Goal: Task Accomplishment & Management: Complete application form

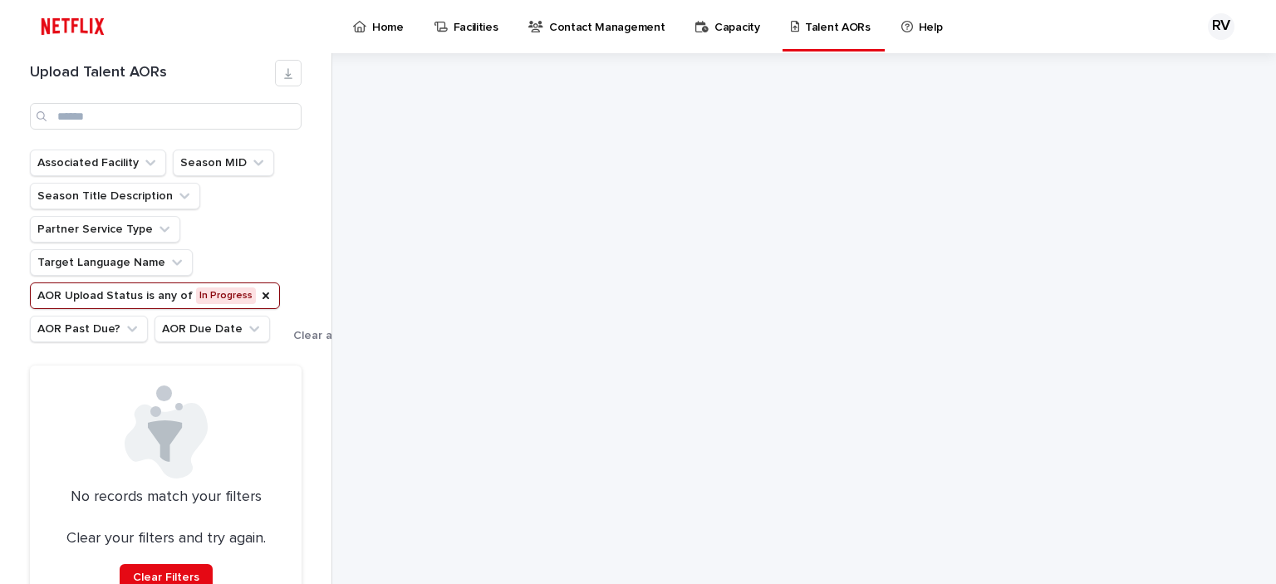
click at [805, 22] on p "Talent AORs" at bounding box center [838, 17] width 66 height 35
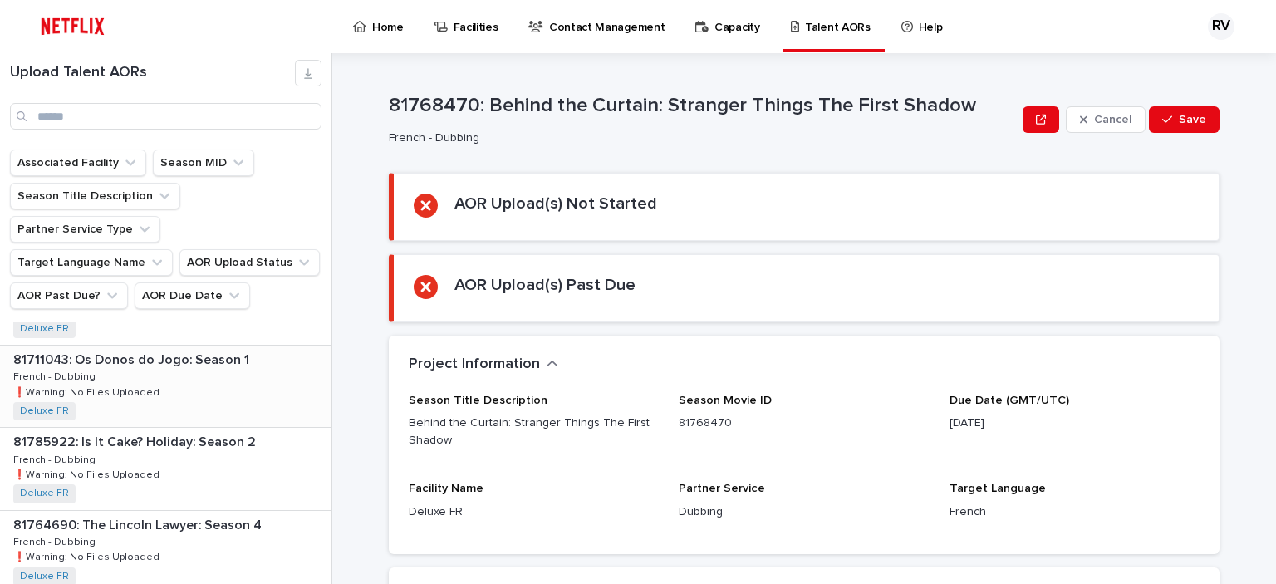
scroll to position [415, 0]
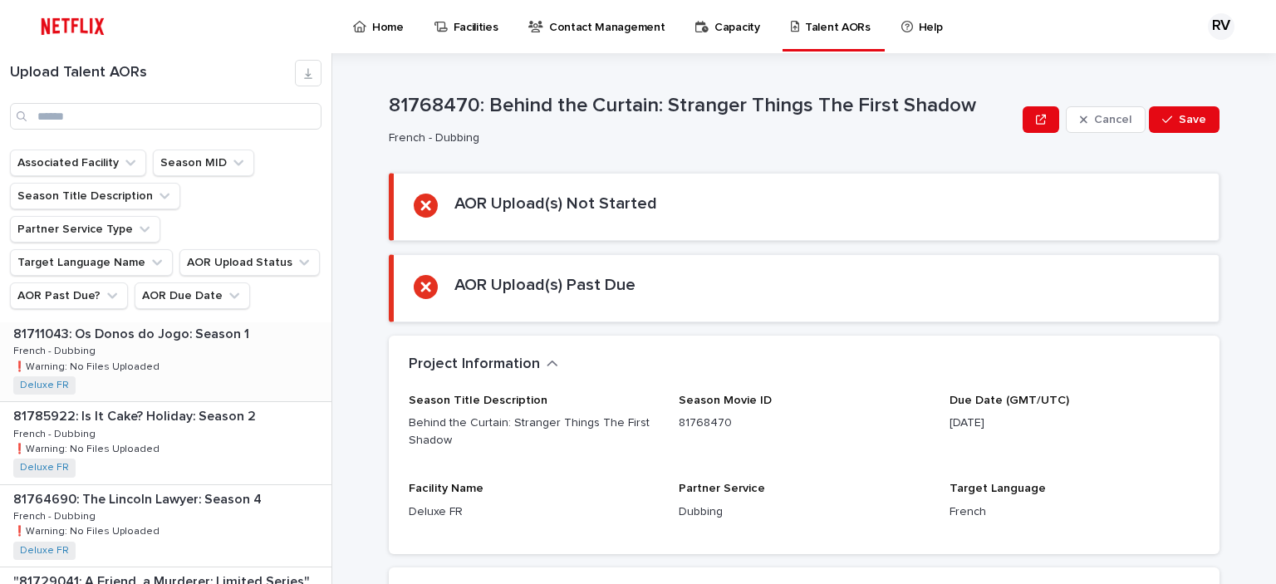
click at [170, 328] on div "81711043: Os Donos do Jogo: Season 1 81711043: Os Donos do Jogo: Season 1 Frenc…" at bounding box center [165, 360] width 331 height 81
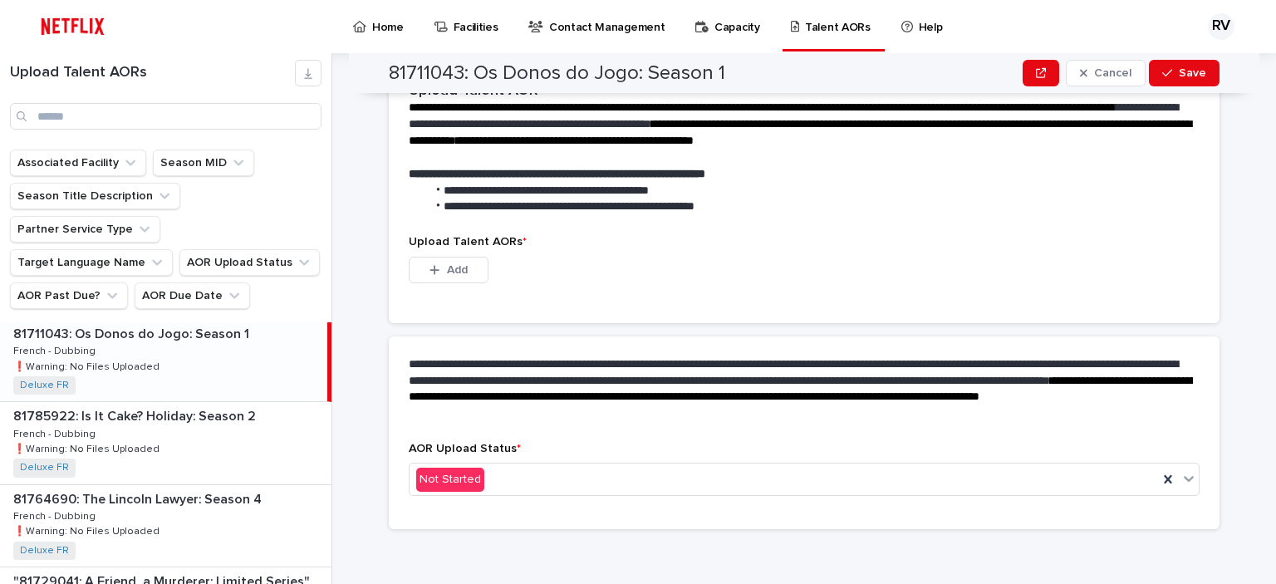
scroll to position [411, 0]
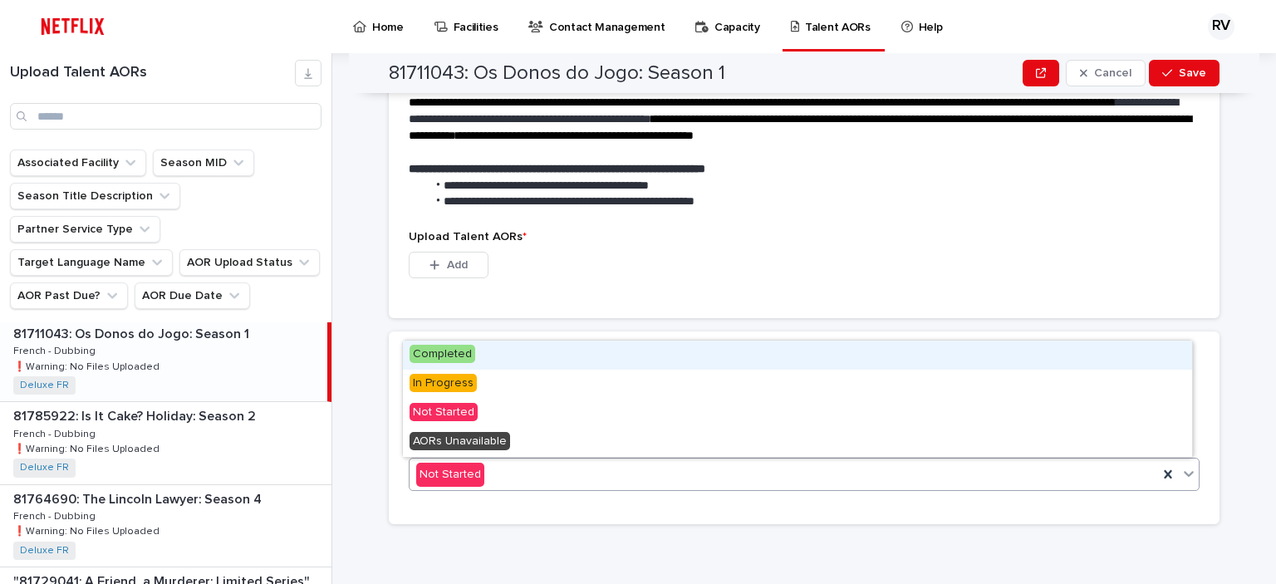
click at [690, 478] on div "Not Started" at bounding box center [783, 474] width 748 height 27
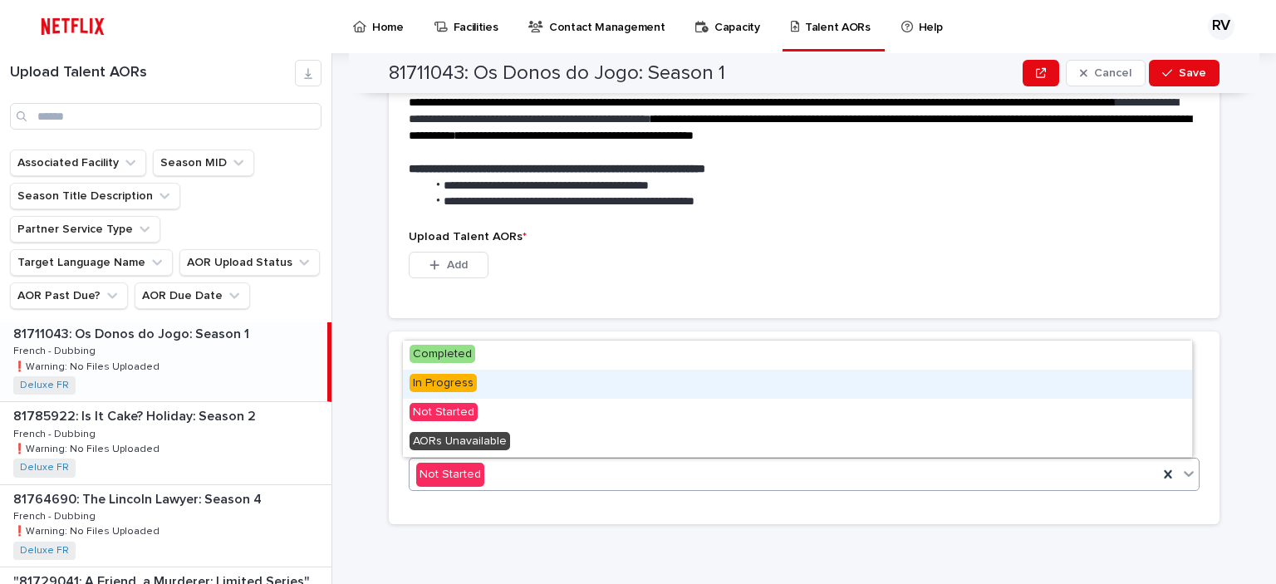
click at [627, 378] on div "In Progress" at bounding box center [797, 384] width 789 height 29
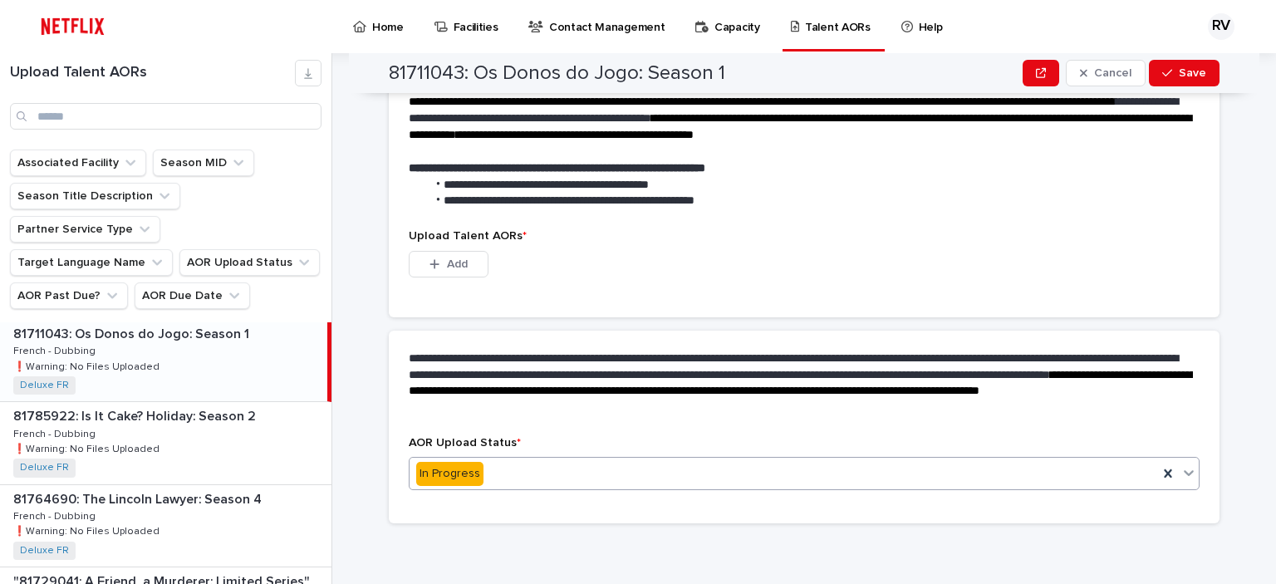
scroll to position [330, 0]
click at [452, 264] on span "Add" at bounding box center [457, 265] width 21 height 12
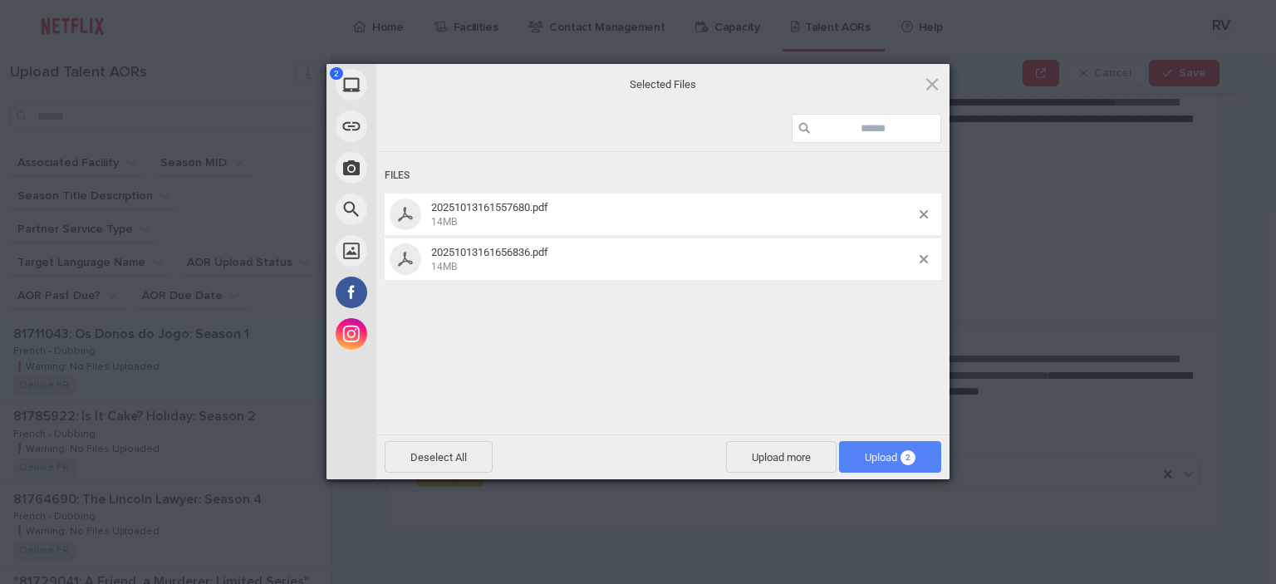
click at [898, 458] on span "Upload 2" at bounding box center [890, 457] width 51 height 12
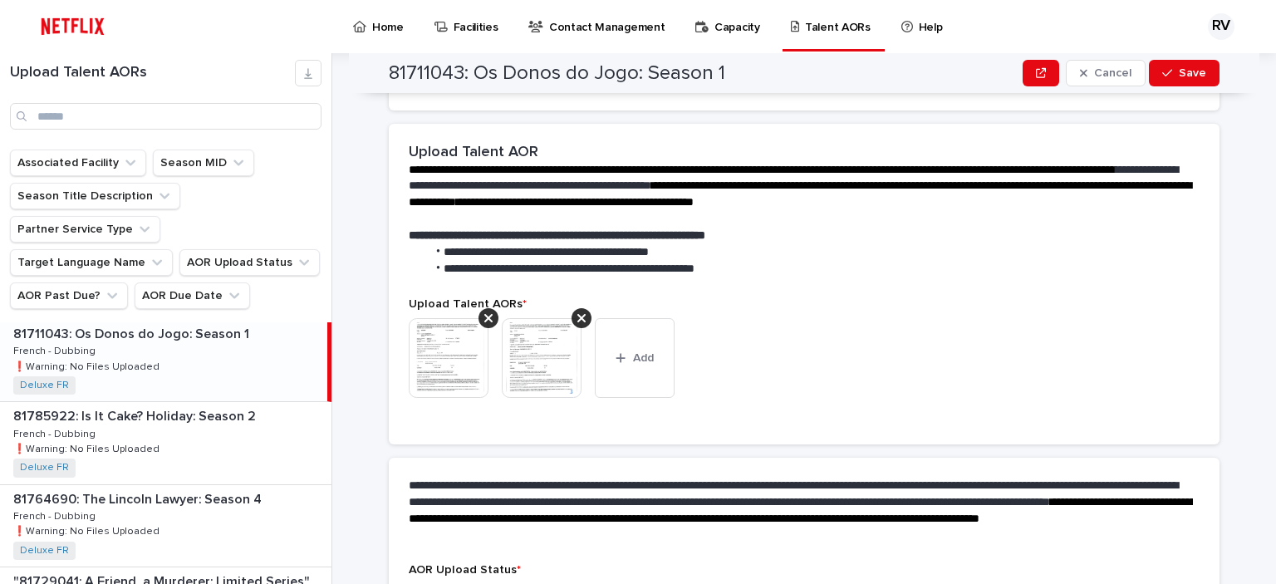
scroll to position [408, 0]
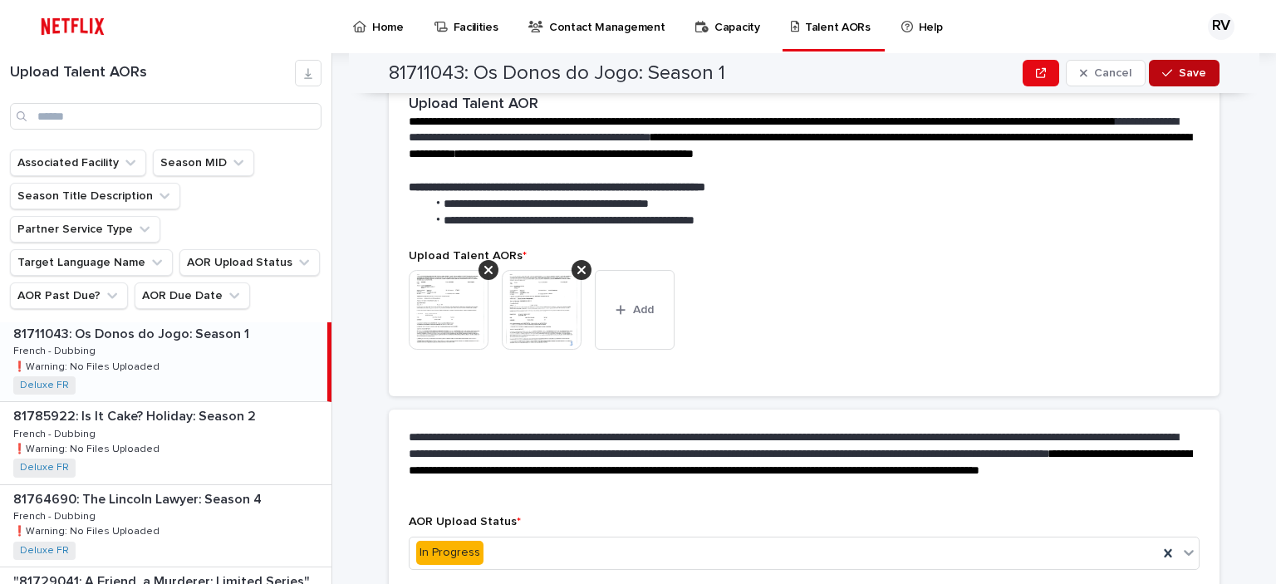
click at [1194, 67] on span "Save" at bounding box center [1191, 73] width 27 height 12
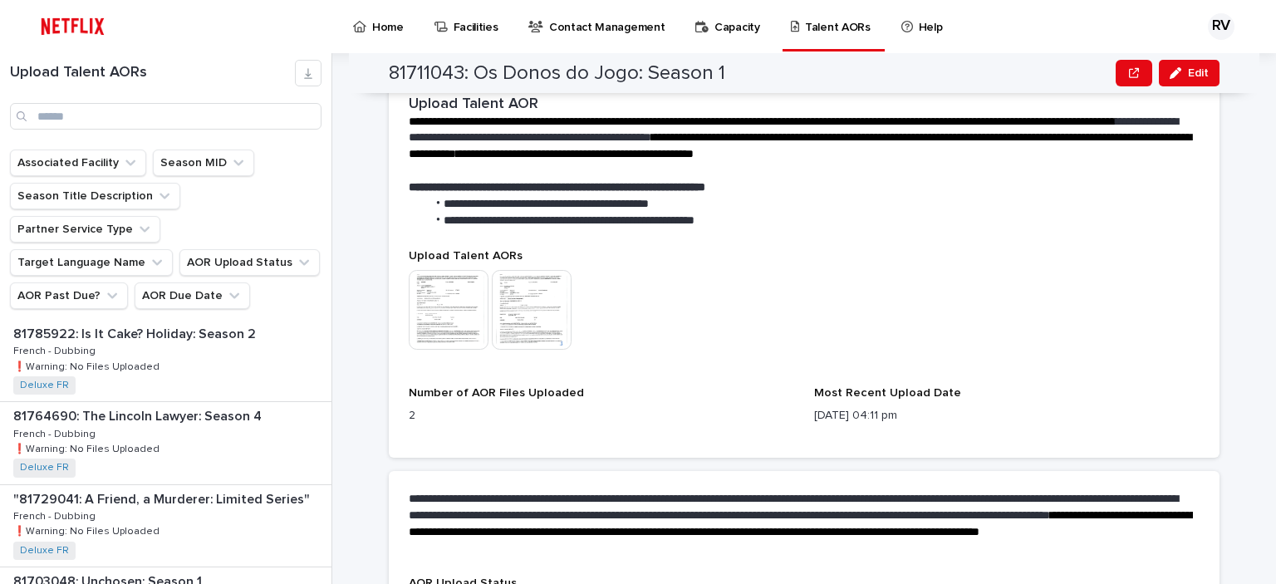
scroll to position [443, 0]
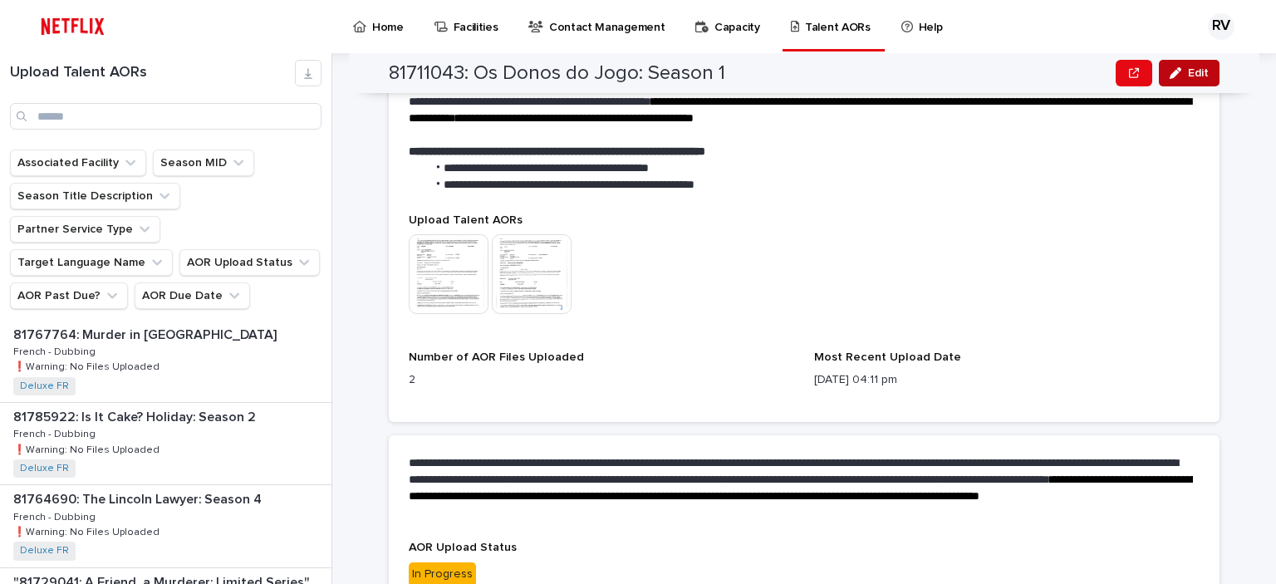
click at [1173, 71] on icon "button" at bounding box center [1175, 73] width 12 height 12
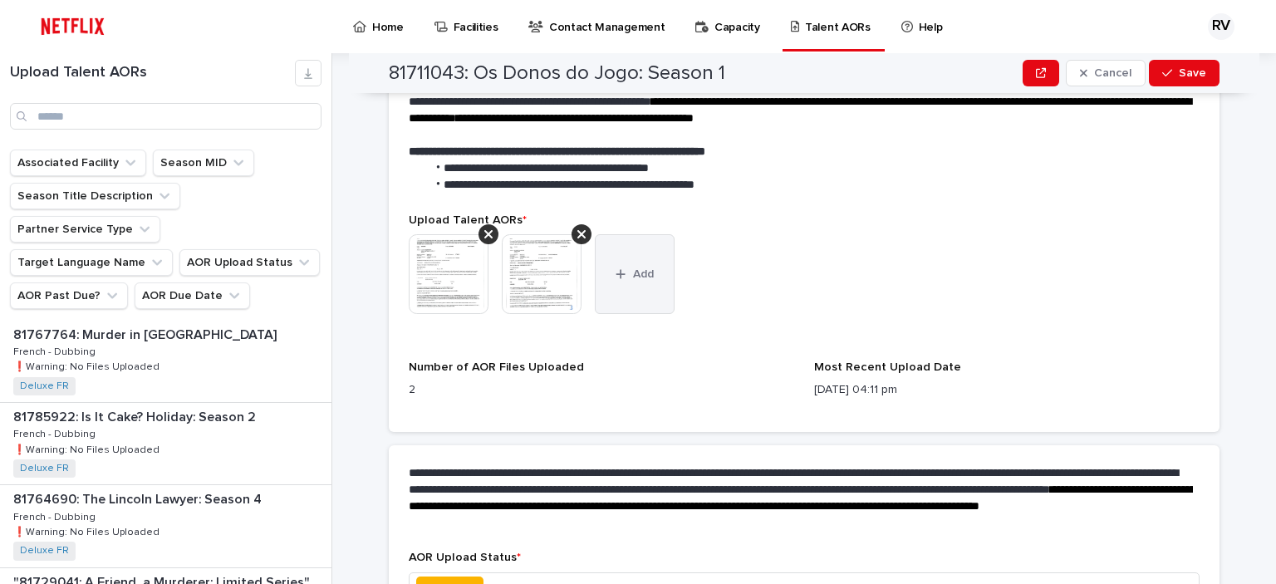
click at [621, 257] on button "Add" at bounding box center [635, 274] width 80 height 80
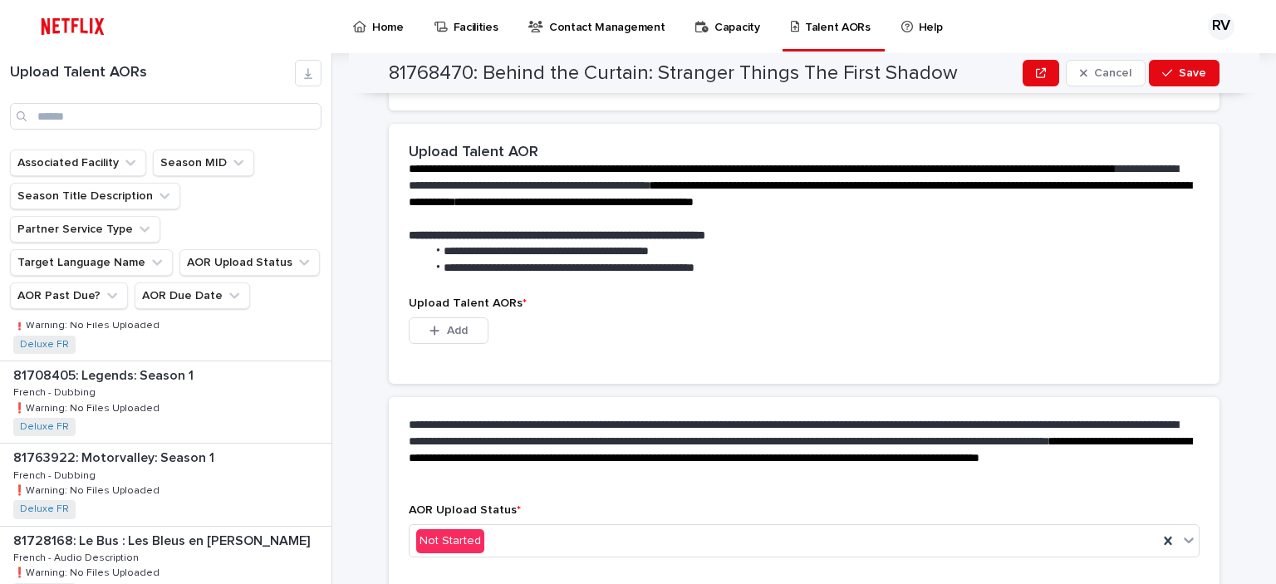
scroll to position [2230, 0]
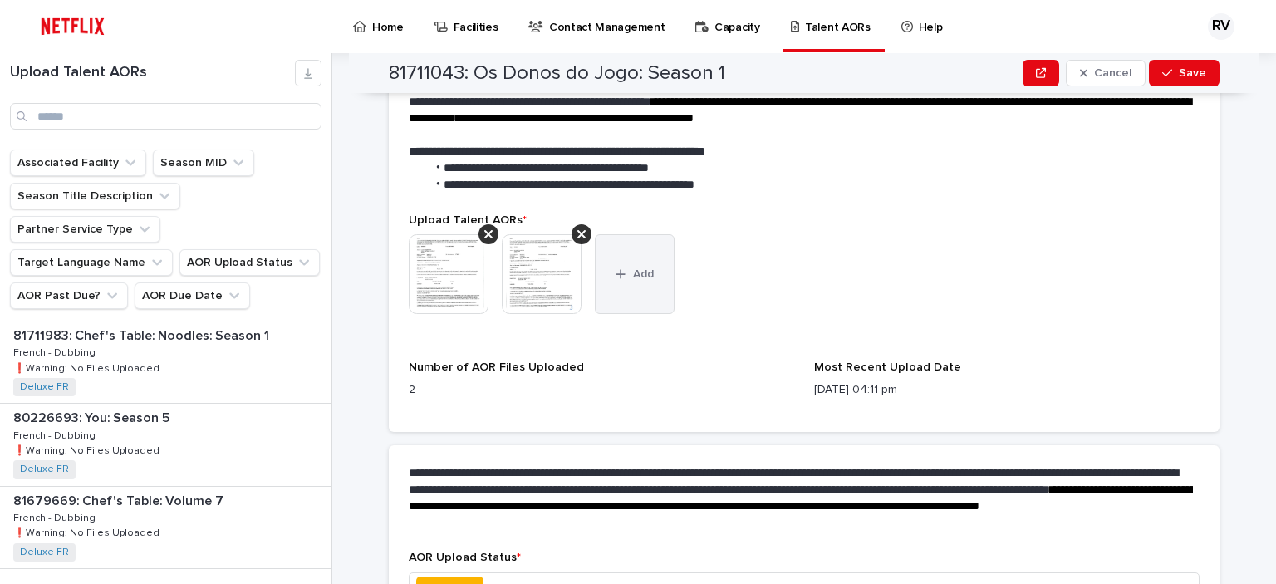
click at [634, 282] on button "Add" at bounding box center [635, 274] width 80 height 80
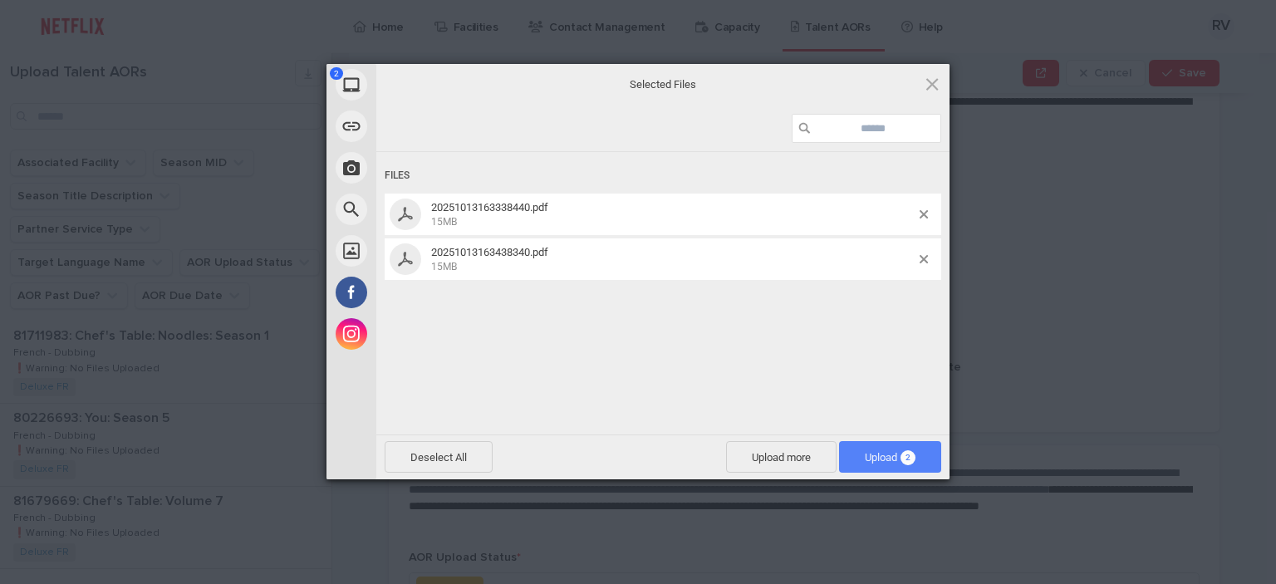
click at [882, 461] on span "Upload 2" at bounding box center [890, 457] width 51 height 12
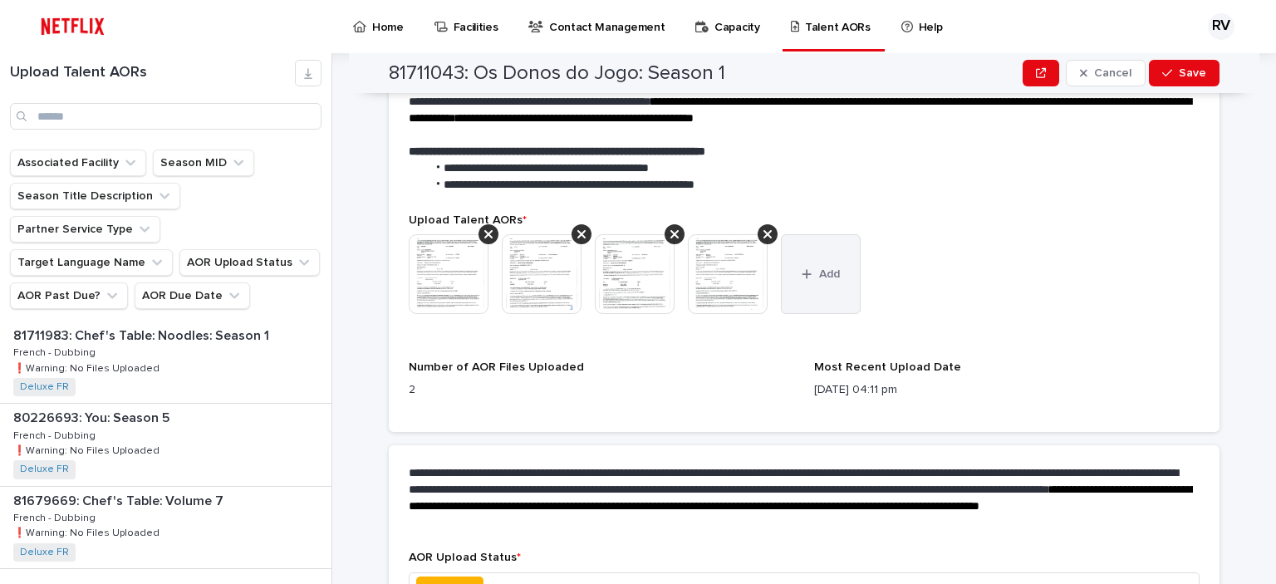
click at [822, 284] on button "Add" at bounding box center [821, 274] width 80 height 80
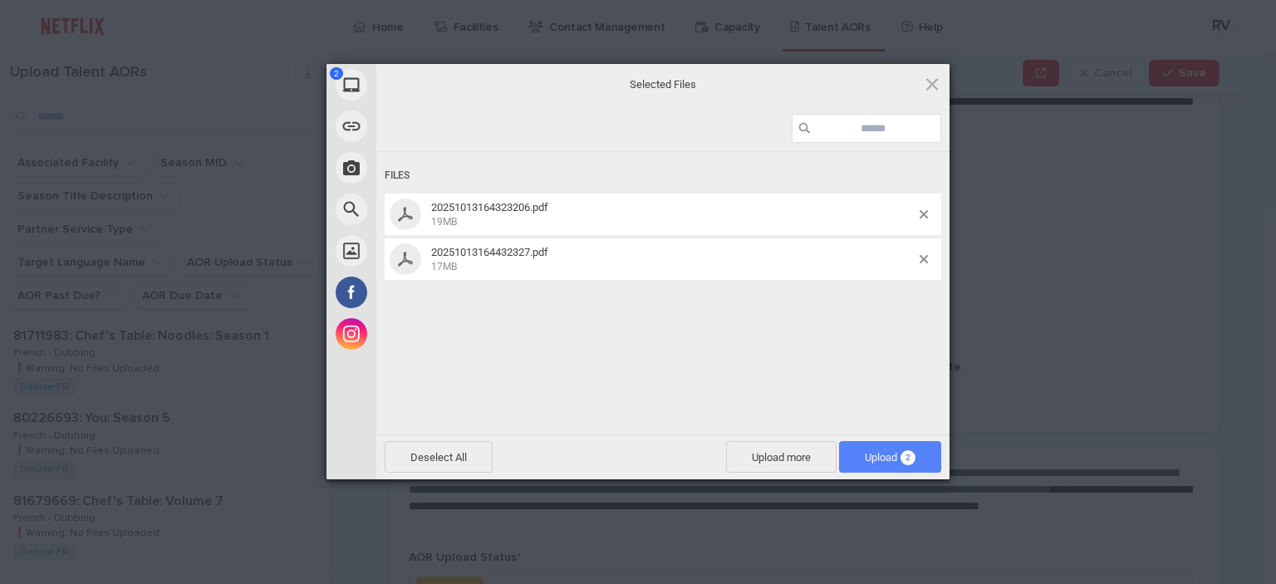
click at [887, 458] on span "Upload 2" at bounding box center [890, 457] width 51 height 12
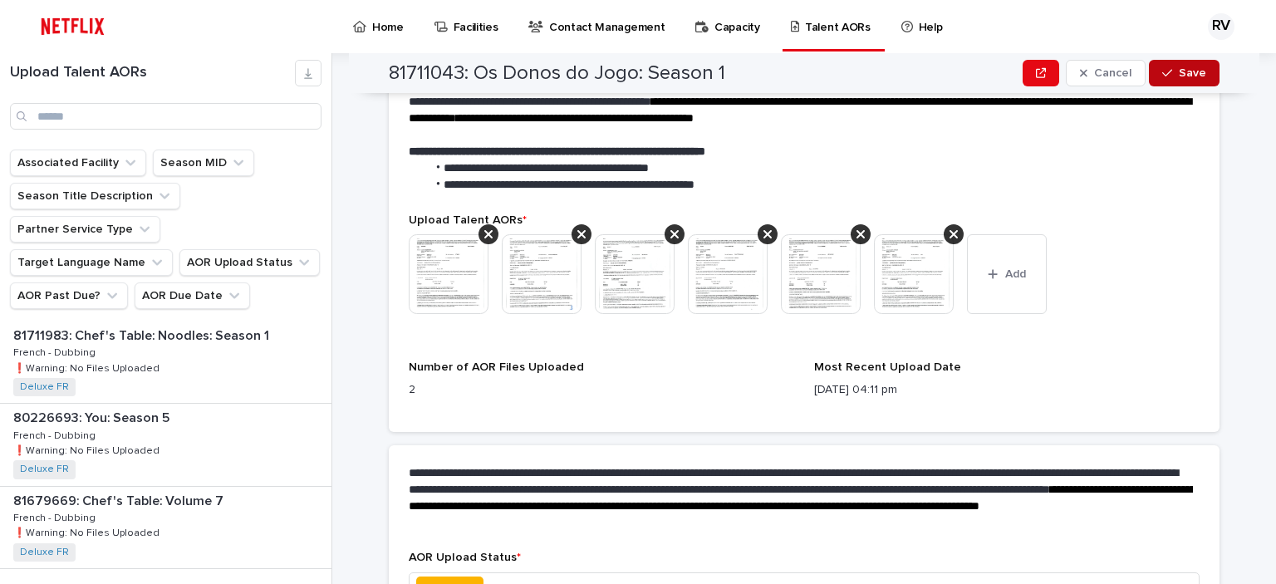
click at [1178, 72] on span "Save" at bounding box center [1191, 73] width 27 height 12
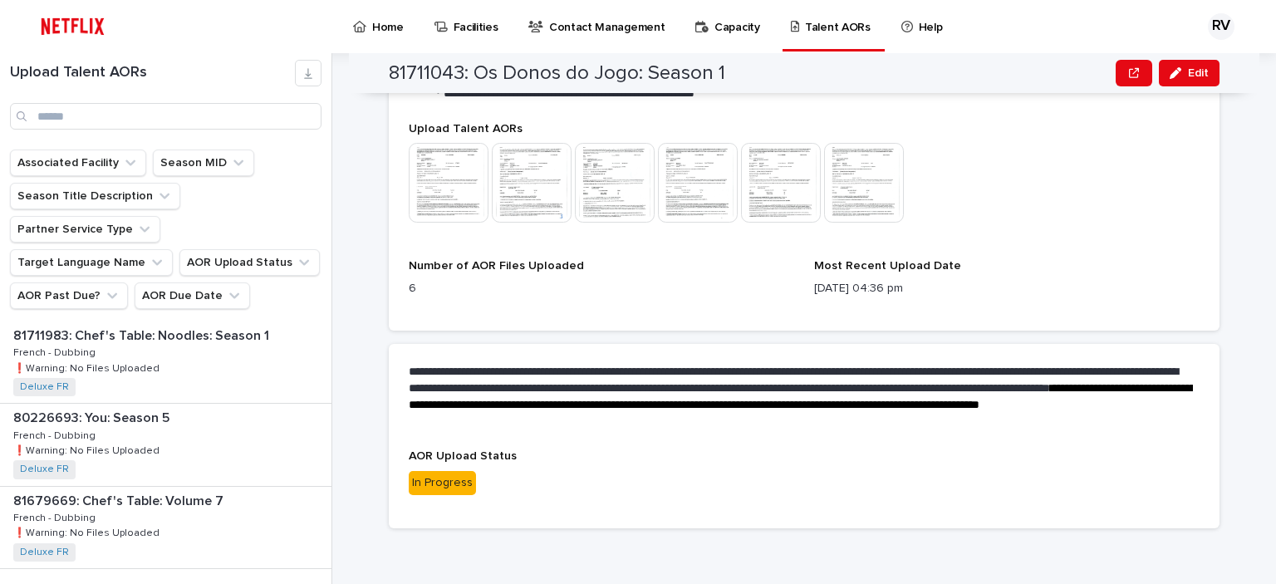
scroll to position [538, 0]
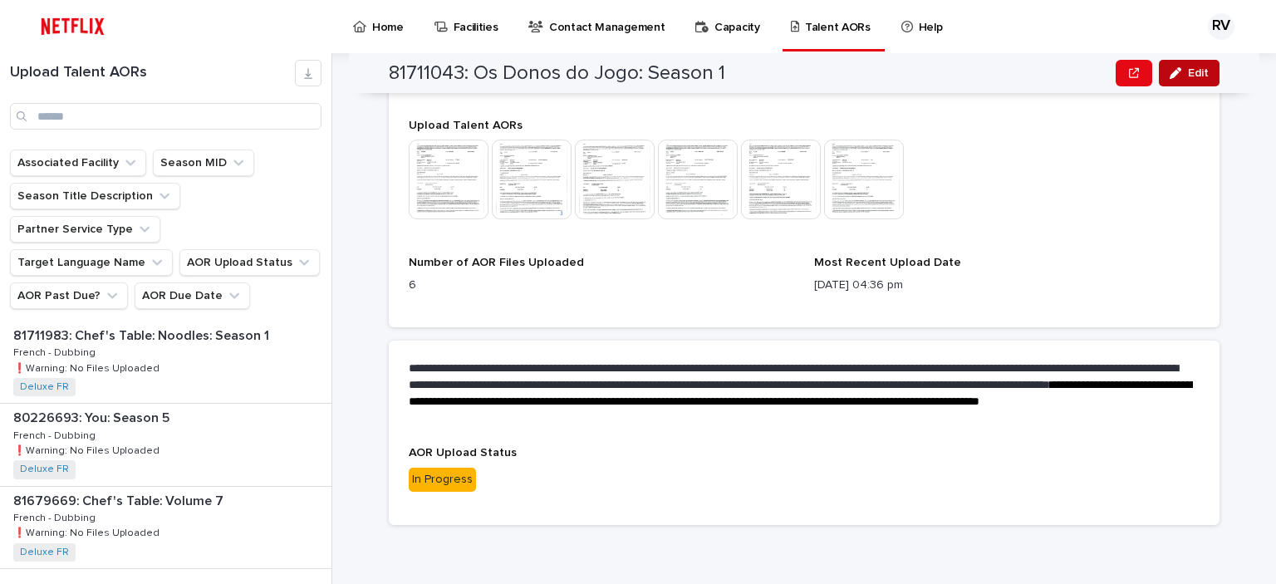
click at [1188, 70] on span "Edit" at bounding box center [1198, 73] width 21 height 12
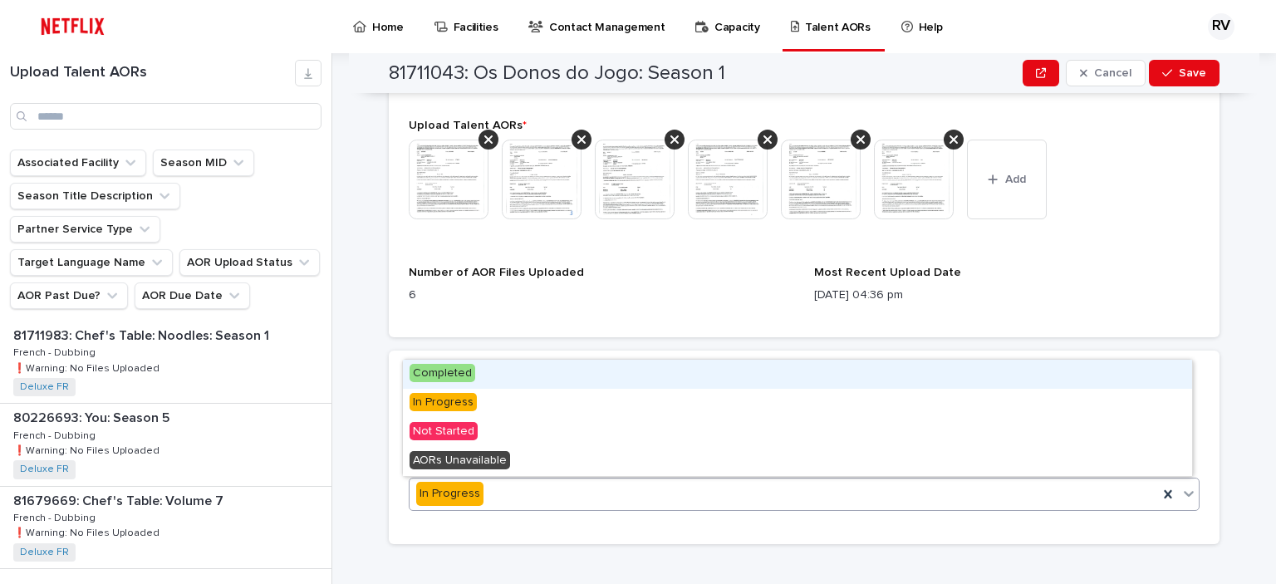
click at [687, 494] on div "In Progress" at bounding box center [783, 493] width 748 height 27
click at [555, 372] on div "Completed" at bounding box center [797, 374] width 789 height 29
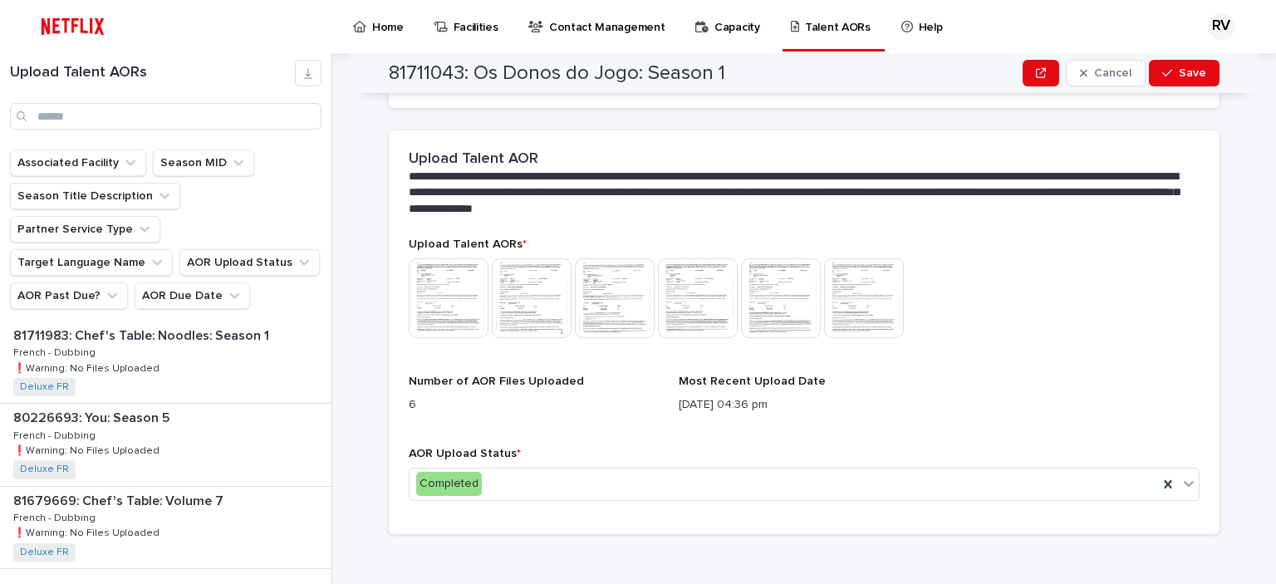
scroll to position [362, 0]
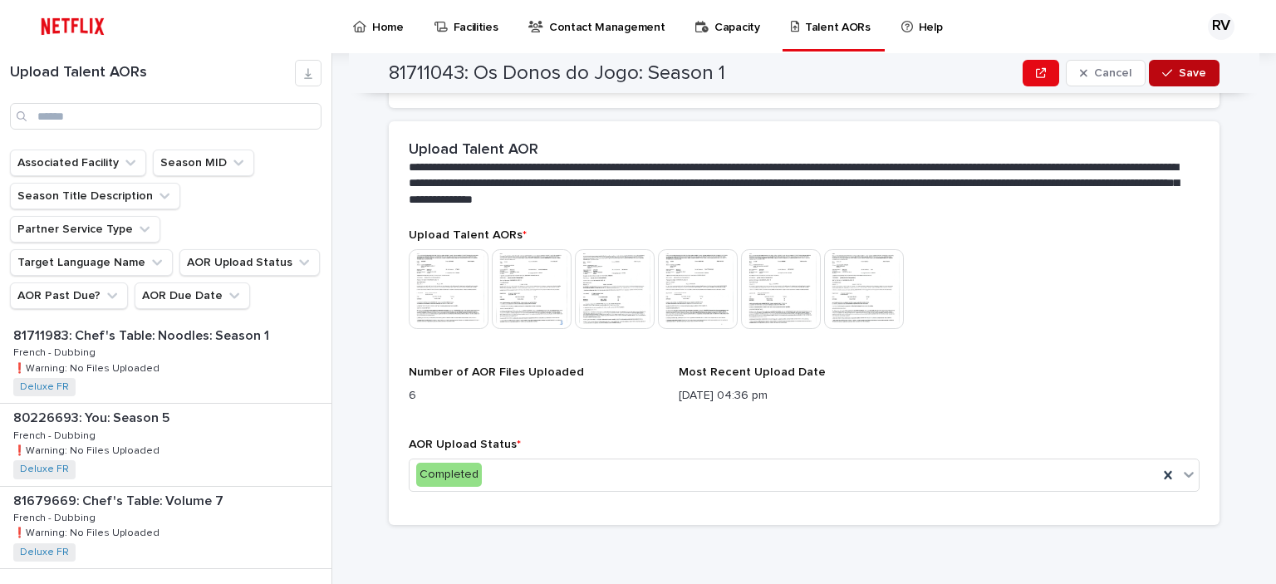
click at [1178, 71] on span "Save" at bounding box center [1191, 73] width 27 height 12
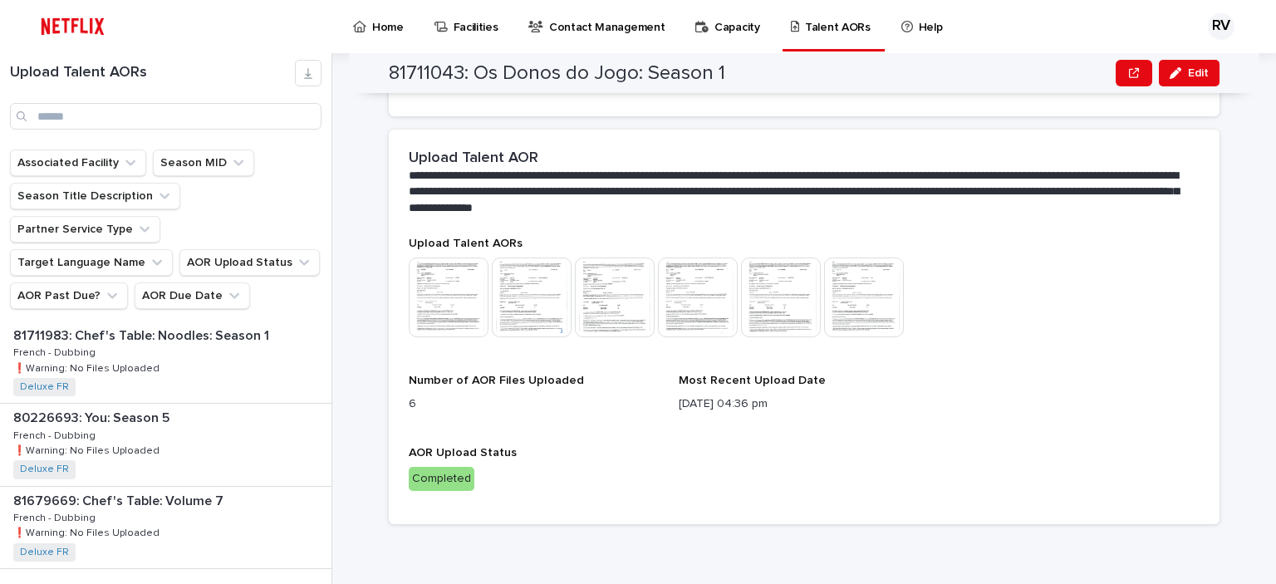
scroll to position [353, 0]
